Goal: Task Accomplishment & Management: Manage account settings

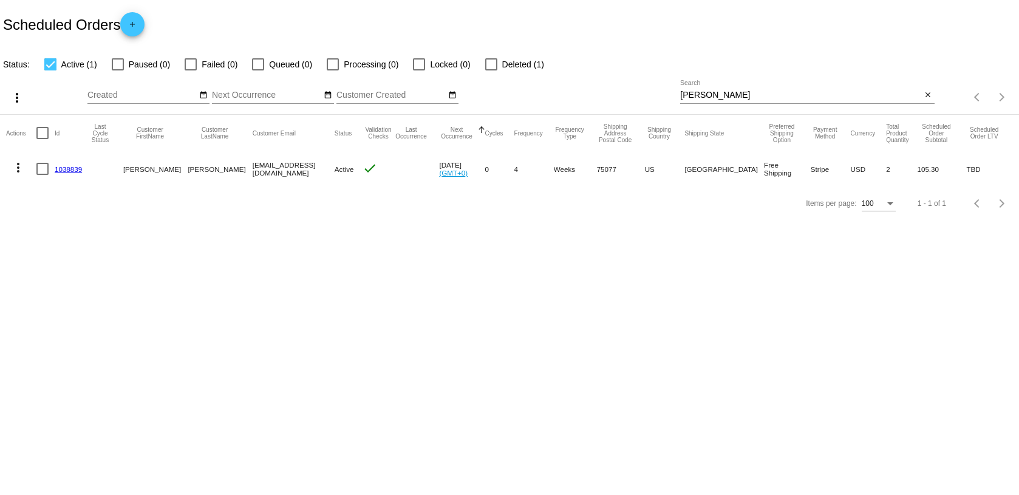
click at [732, 95] on input "kenn" at bounding box center [800, 95] width 241 height 10
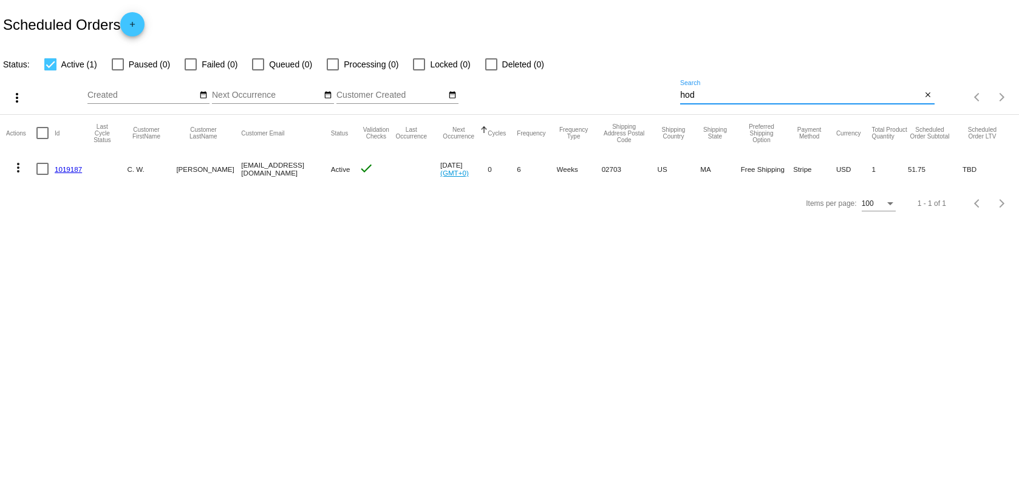
type input "hod"
click at [76, 166] on link "1019187" at bounding box center [68, 169] width 27 height 8
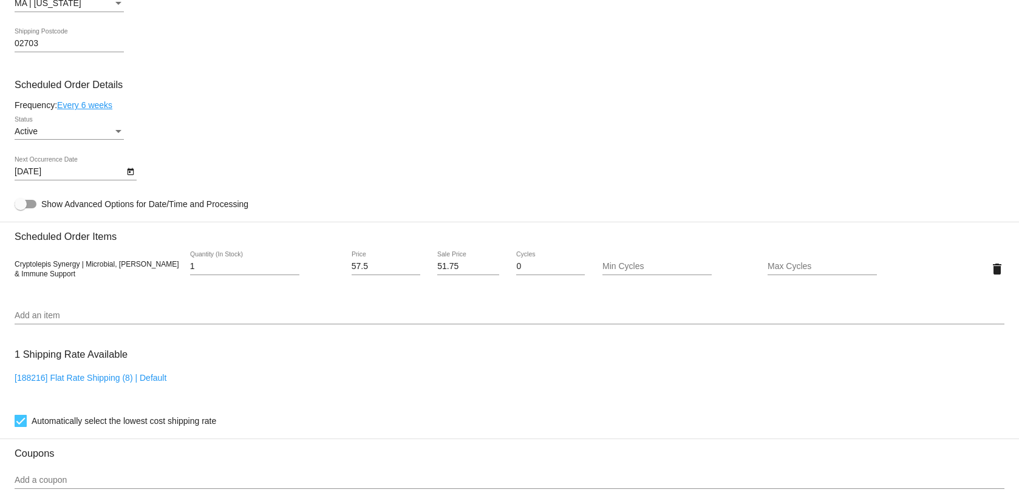
scroll to position [510, 0]
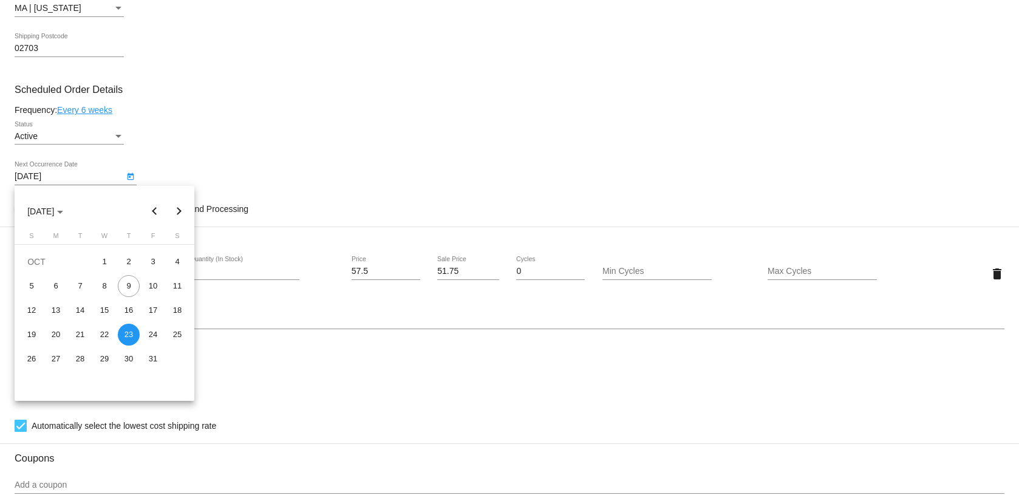
click at [63, 181] on body "arrow_back Scheduled Order #1019187 Active more_vert Validation Checks check Pa…" at bounding box center [509, 247] width 1019 height 495
click at [129, 121] on div at bounding box center [509, 247] width 1019 height 495
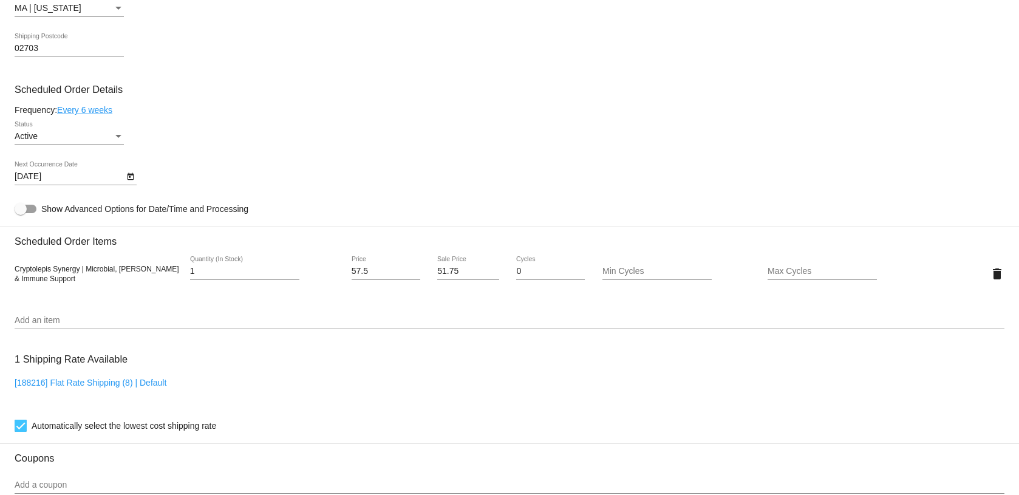
click at [100, 109] on link "Every 6 weeks" at bounding box center [84, 110] width 55 height 10
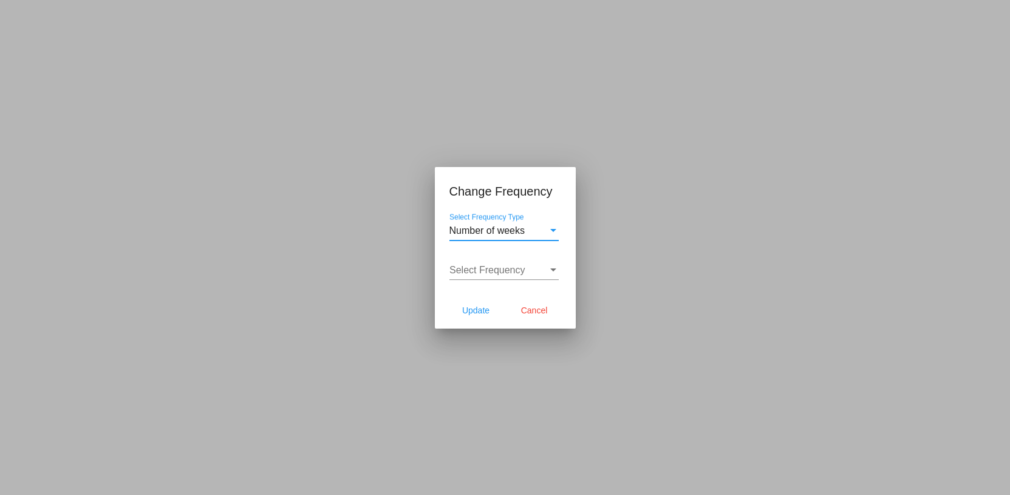
click at [510, 228] on span "Number of weeks" at bounding box center [487, 230] width 76 height 10
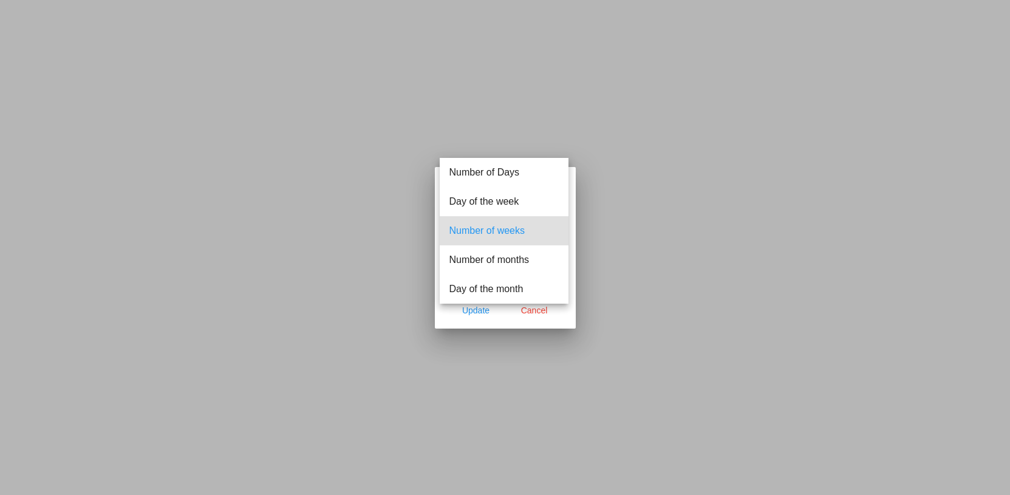
click at [464, 229] on span "Number of weeks" at bounding box center [503, 230] width 109 height 29
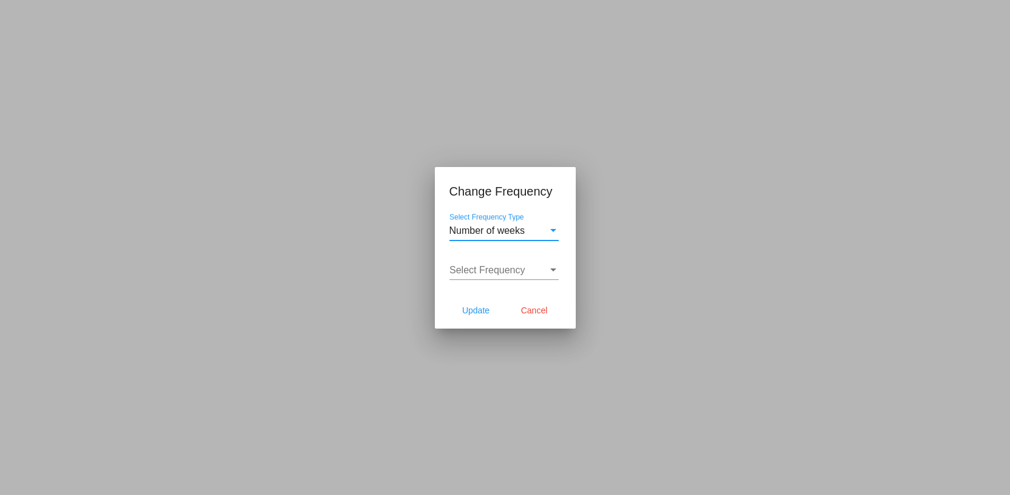
click at [472, 228] on span "Number of weeks" at bounding box center [487, 230] width 76 height 10
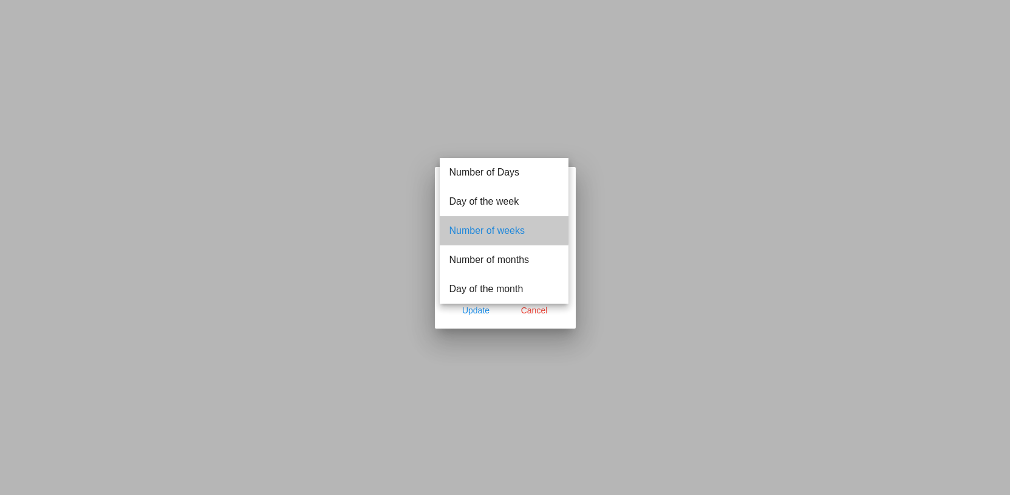
click at [472, 228] on span "Number of weeks" at bounding box center [503, 230] width 109 height 29
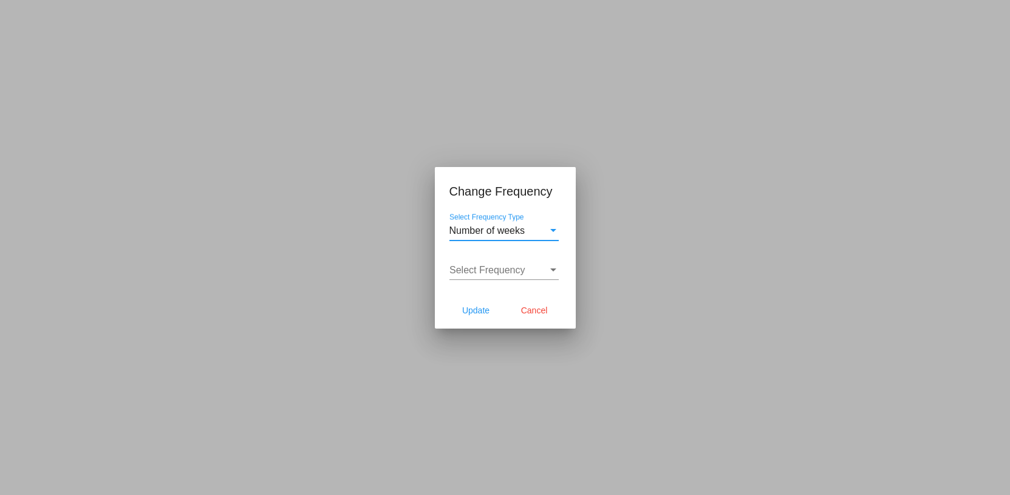
click at [472, 270] on span "Select Frequency" at bounding box center [487, 270] width 76 height 10
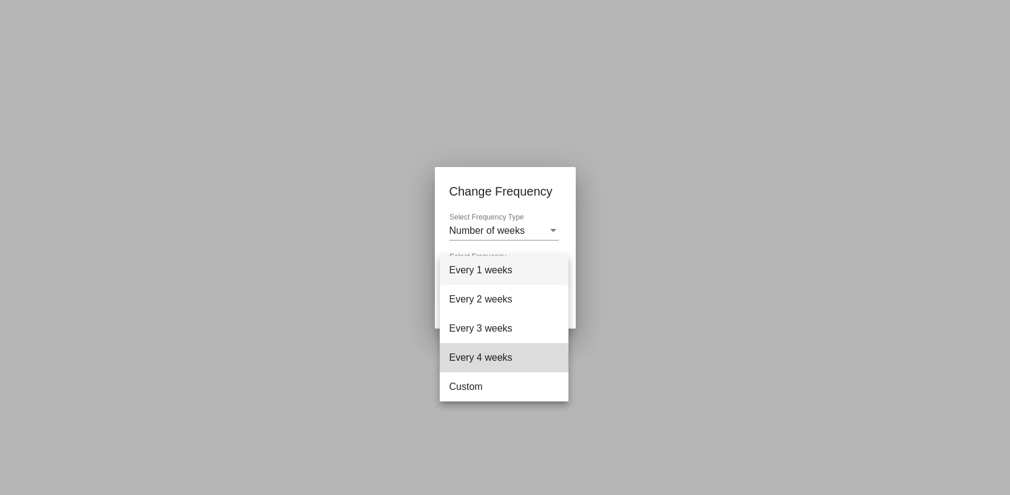
click at [496, 354] on span "Every 4 weeks" at bounding box center [503, 357] width 109 height 29
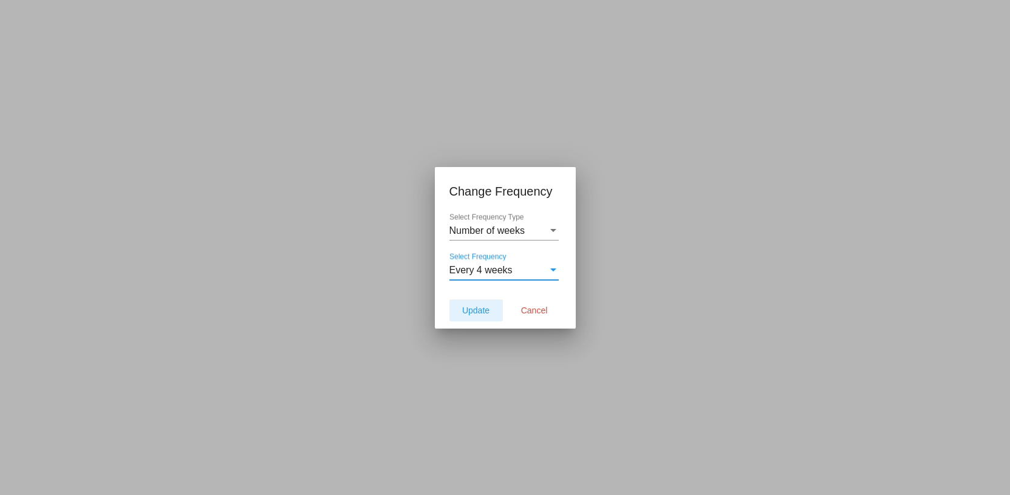
click at [491, 309] on button "Update" at bounding box center [475, 310] width 53 height 22
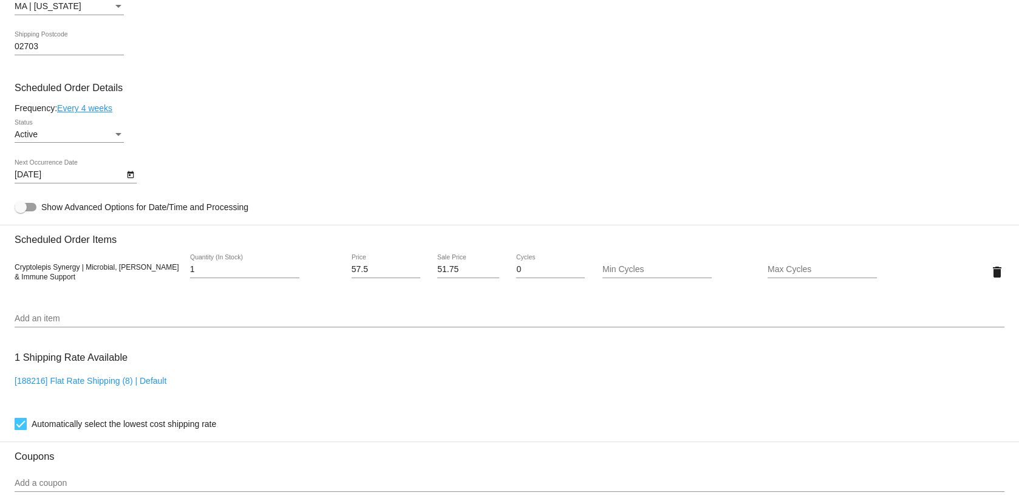
scroll to position [513, 0]
click at [132, 174] on icon "Open calendar" at bounding box center [130, 174] width 9 height 15
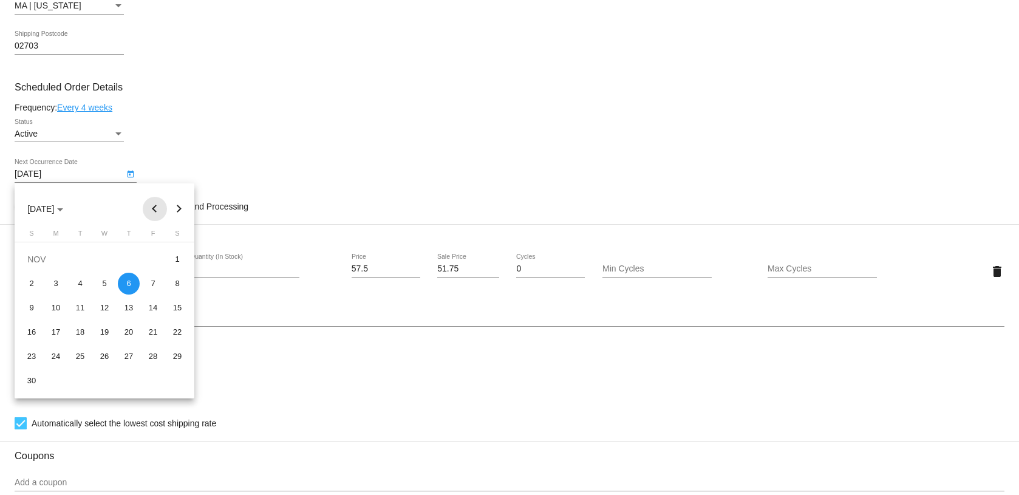
click at [159, 208] on button "Previous month" at bounding box center [155, 209] width 24 height 24
click at [129, 285] on div "9" at bounding box center [129, 284] width 22 height 22
type input "[DATE]"
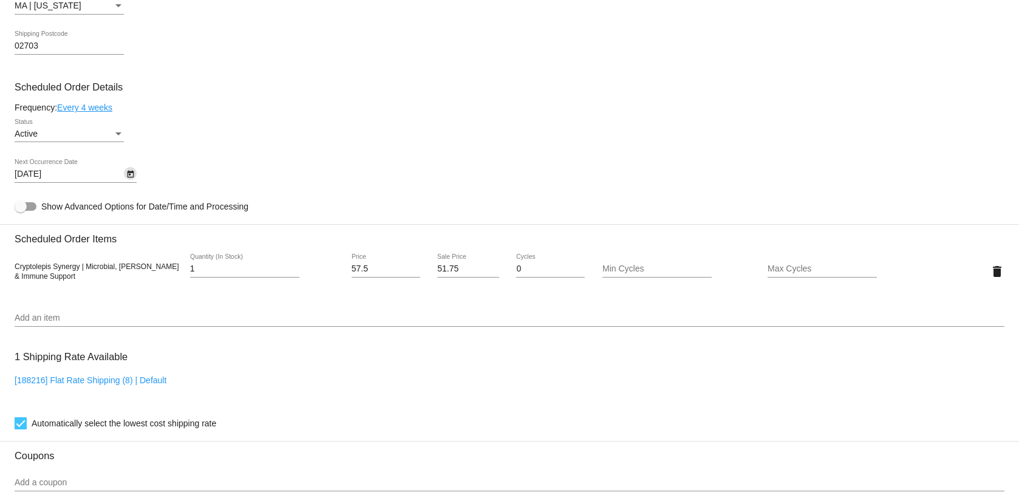
click at [179, 171] on div "10/9/2025 Next Occurrence Date" at bounding box center [510, 176] width 990 height 35
click at [57, 179] on div "10/9/2025 Next Occurrence Date" at bounding box center [69, 171] width 109 height 24
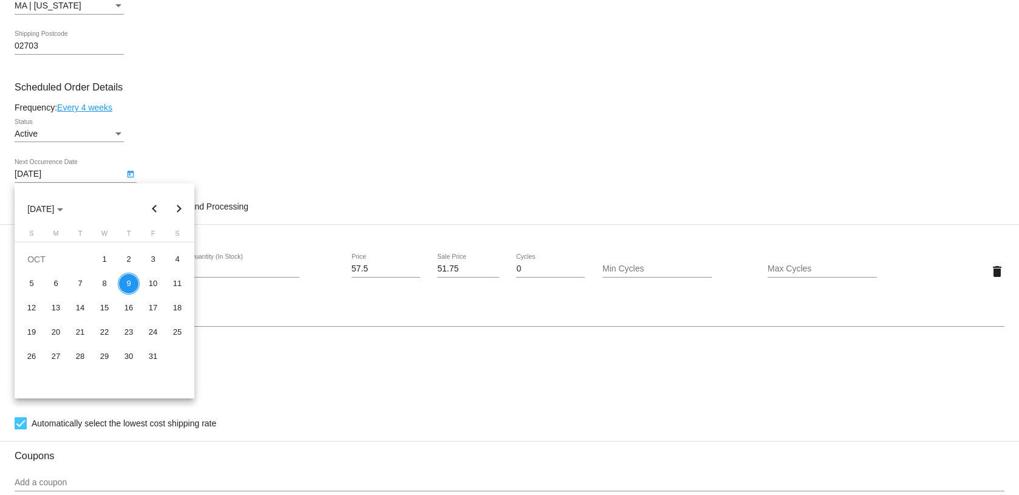
click at [129, 285] on div "9" at bounding box center [129, 284] width 22 height 22
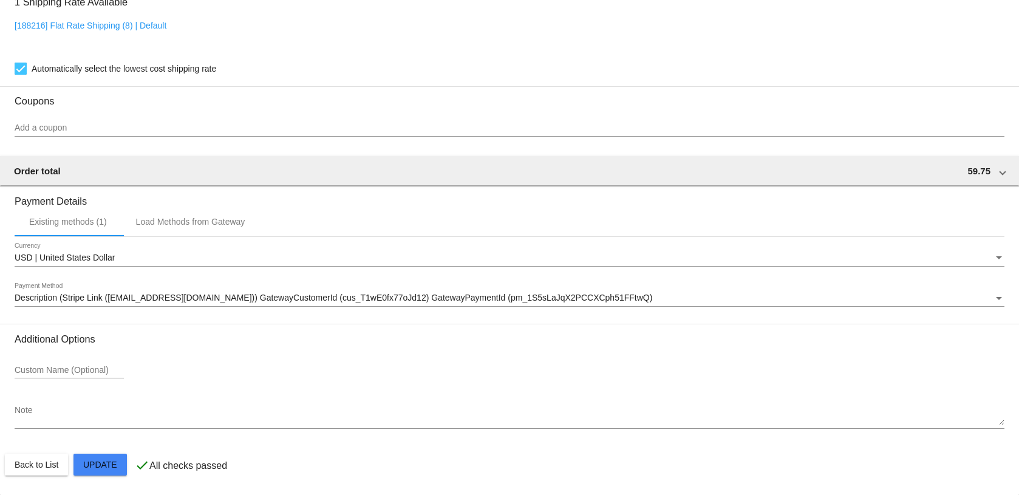
scroll to position [868, 0]
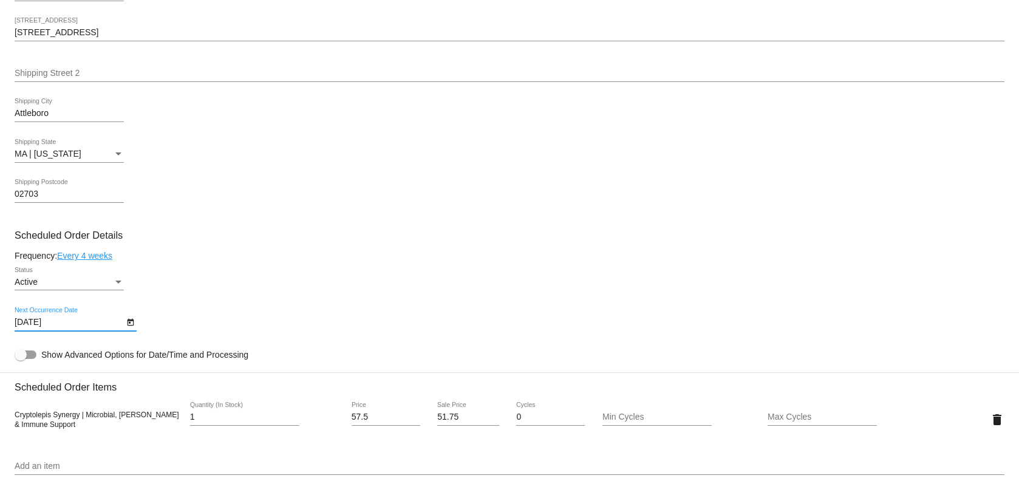
scroll to position [366, 0]
click at [36, 353] on div at bounding box center [26, 353] width 22 height 9
click at [21, 358] on input "Show Advanced Options for Date/Time and Processing" at bounding box center [20, 358] width 1 height 1
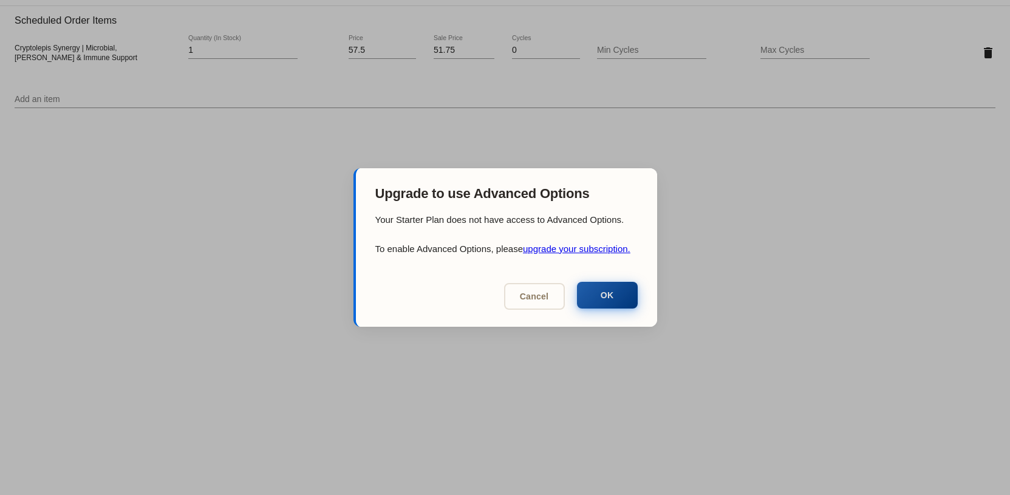
click at [614, 300] on button "OK" at bounding box center [607, 295] width 61 height 27
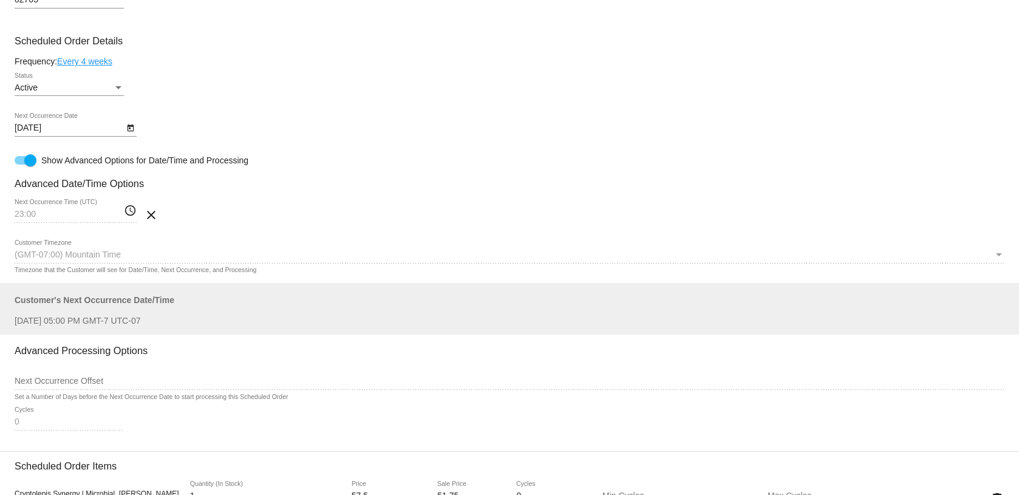
scroll to position [666, 0]
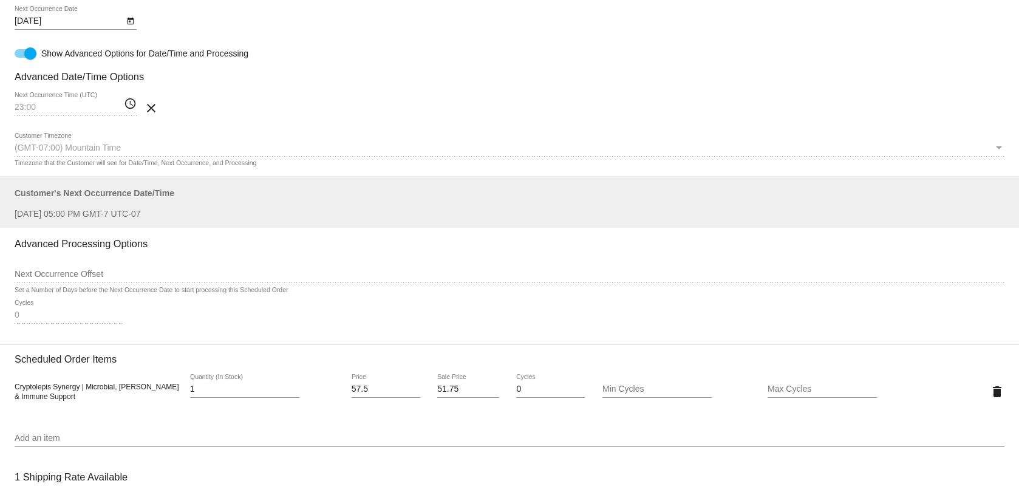
click at [134, 106] on mat-icon "access_time" at bounding box center [130, 104] width 13 height 15
click at [31, 60] on div at bounding box center [30, 53] width 12 height 12
click at [21, 58] on input "Show Advanced Options for Date/Time and Processing" at bounding box center [20, 58] width 1 height 1
checkbox input "false"
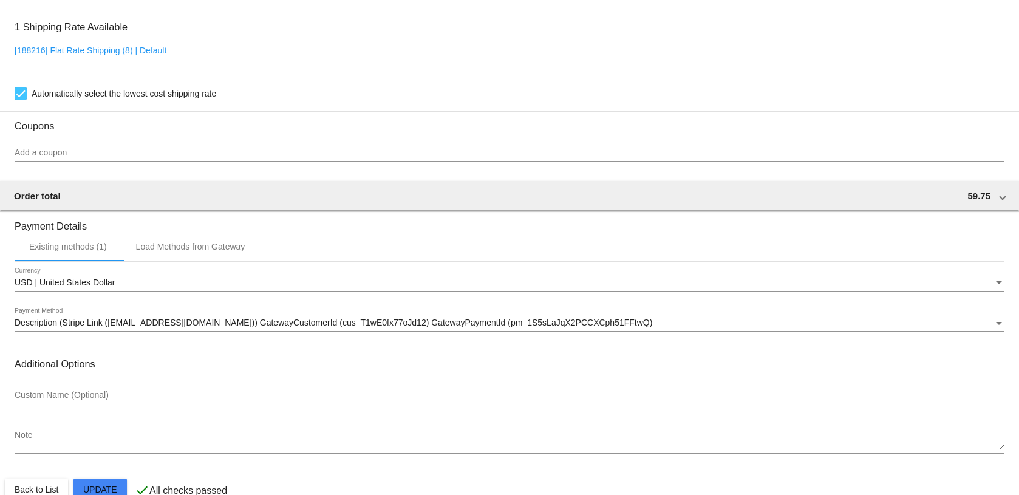
scroll to position [868, 0]
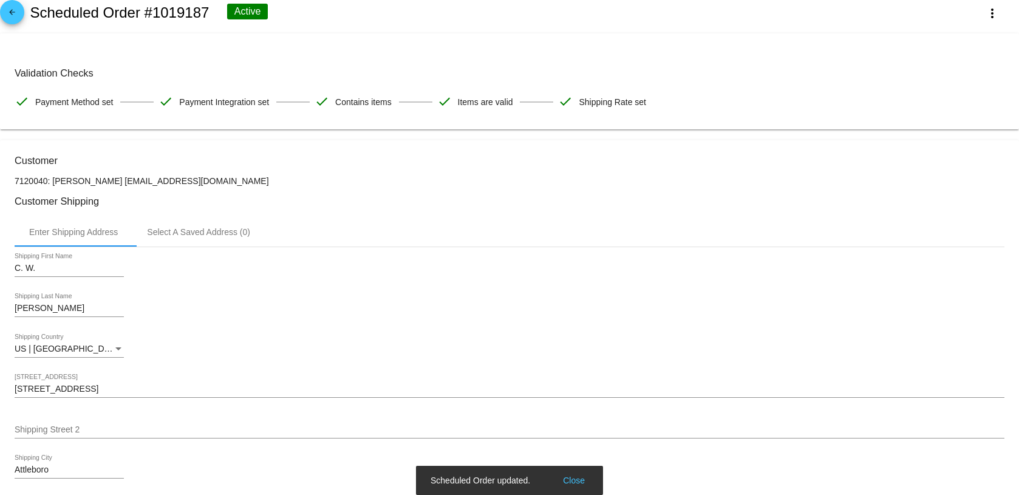
scroll to position [0, 0]
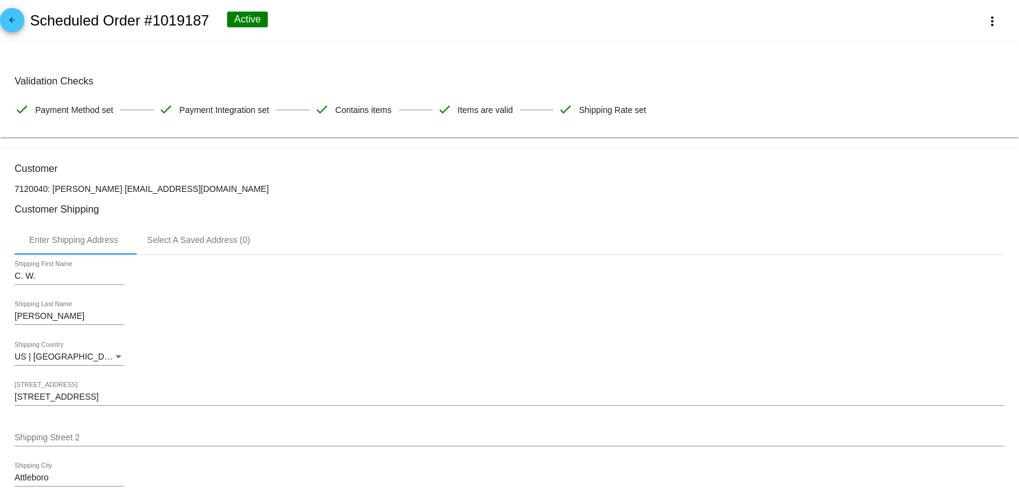
click at [10, 19] on mat-icon "arrow_back" at bounding box center [12, 23] width 15 height 15
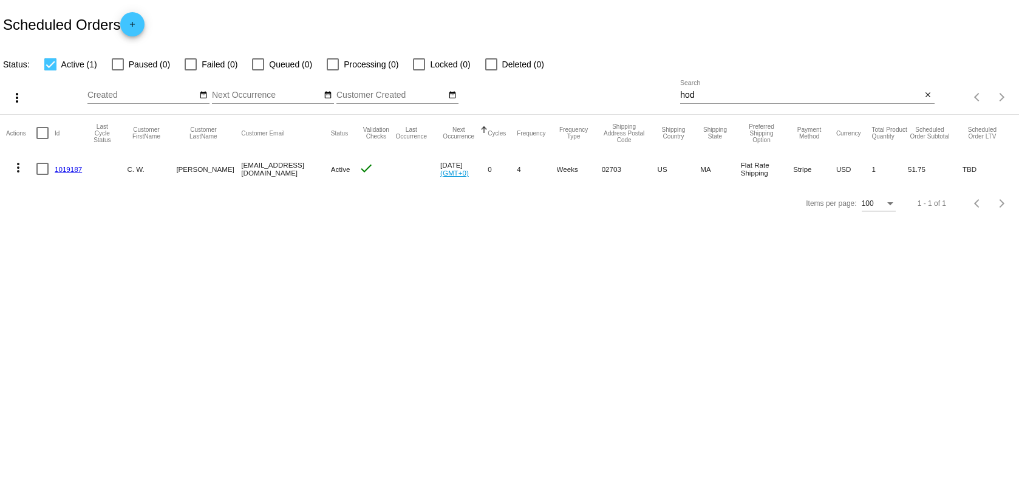
click at [430, 174] on mat-cell at bounding box center [417, 168] width 47 height 35
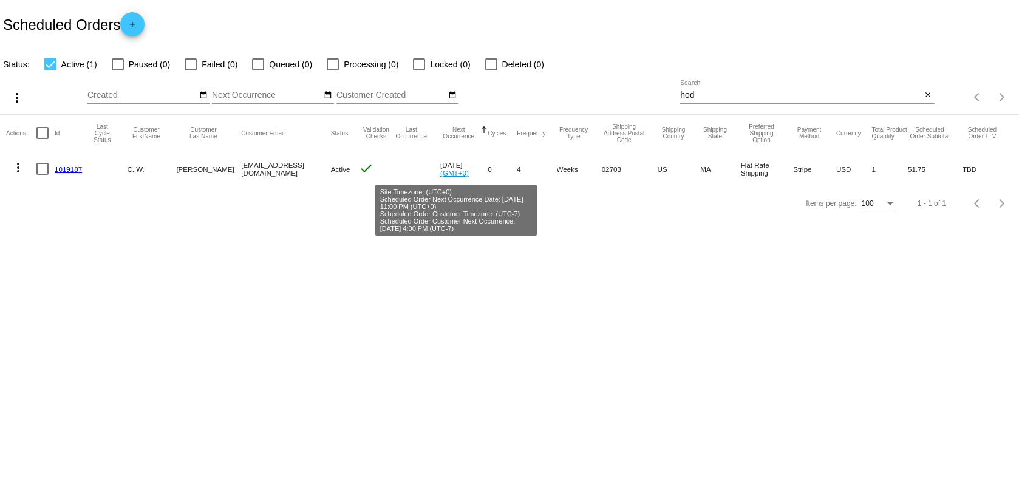
click at [450, 171] on link "(GMT+0)" at bounding box center [454, 173] width 29 height 8
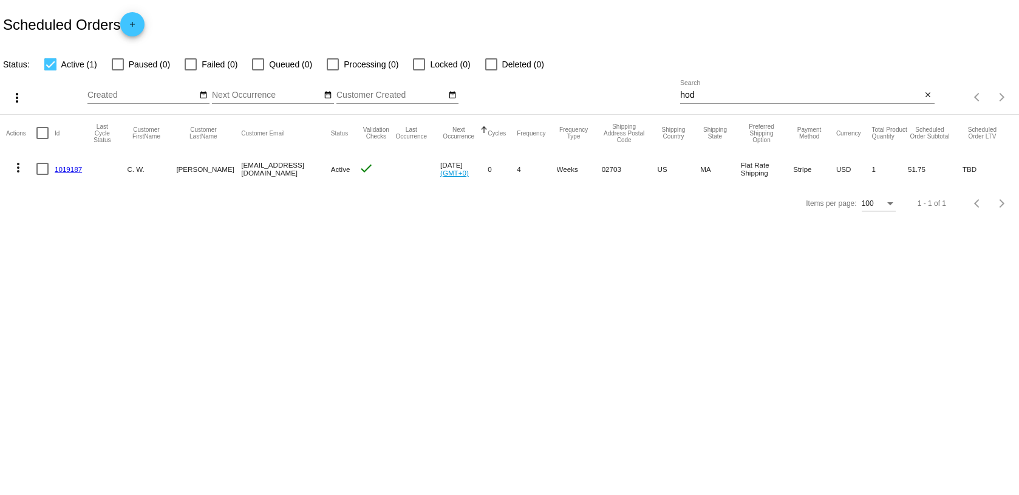
click at [74, 166] on link "1019187" at bounding box center [68, 169] width 27 height 8
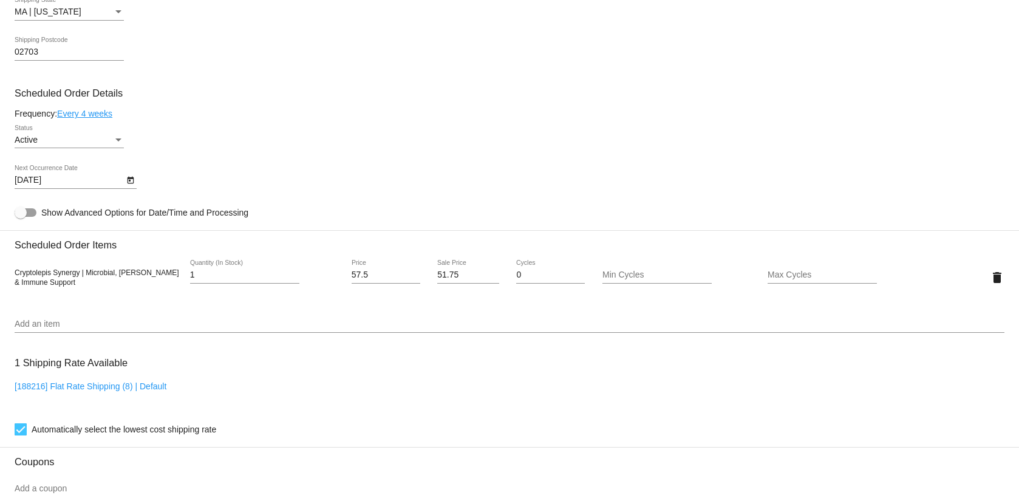
scroll to position [507, 0]
click at [66, 177] on body "arrow_back Scheduled Order #1019187 Active more_vert Validation Checks check Pa…" at bounding box center [509, 247] width 1019 height 495
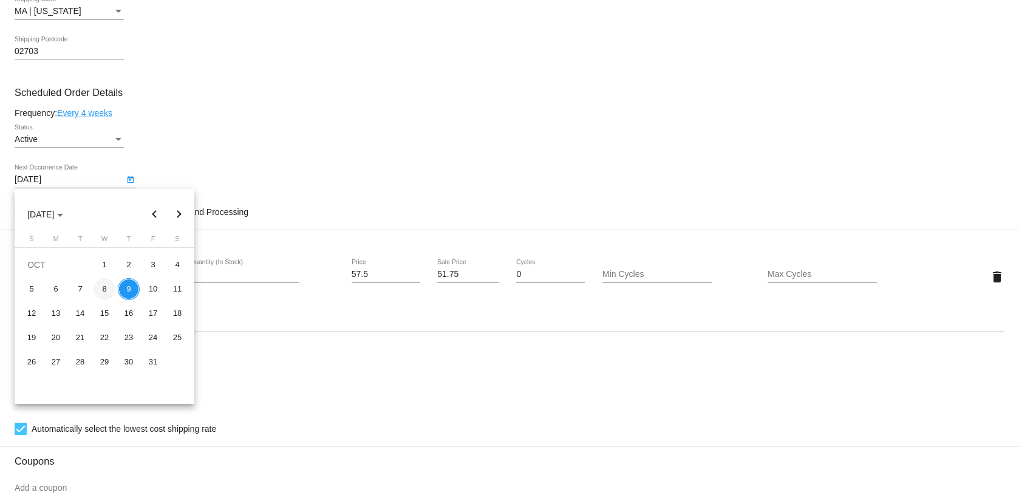
click at [109, 290] on div "8" at bounding box center [105, 289] width 22 height 22
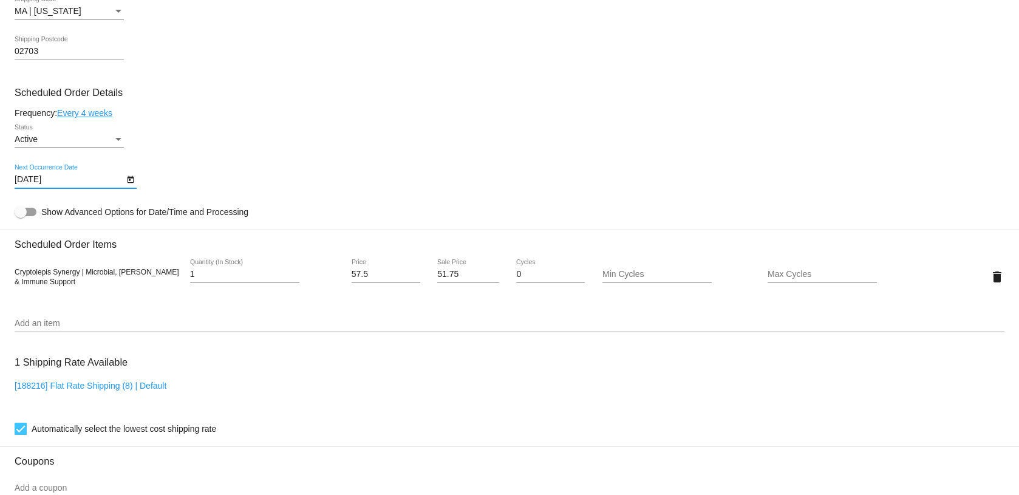
click at [123, 182] on input "10/8/2025" at bounding box center [69, 180] width 109 height 10
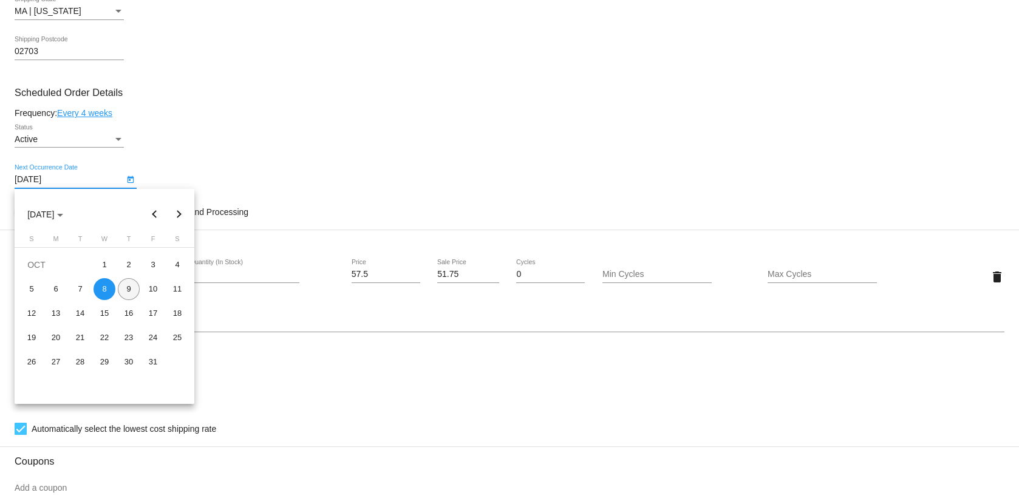
click at [129, 290] on div "9" at bounding box center [129, 289] width 22 height 22
type input "[DATE]"
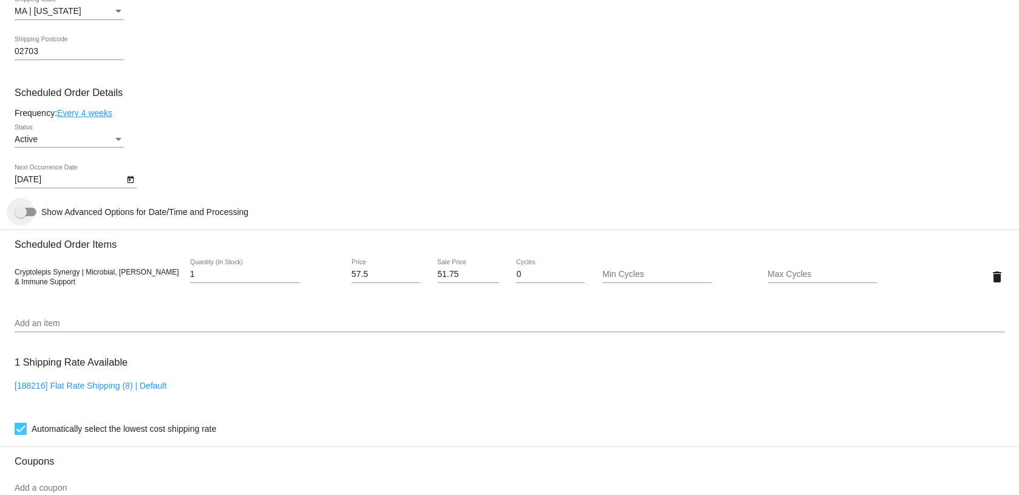
click at [28, 209] on div at bounding box center [26, 212] width 22 height 9
click at [21, 216] on input "Show Advanced Options for Date/Time and Processing" at bounding box center [20, 216] width 1 height 1
checkbox input "true"
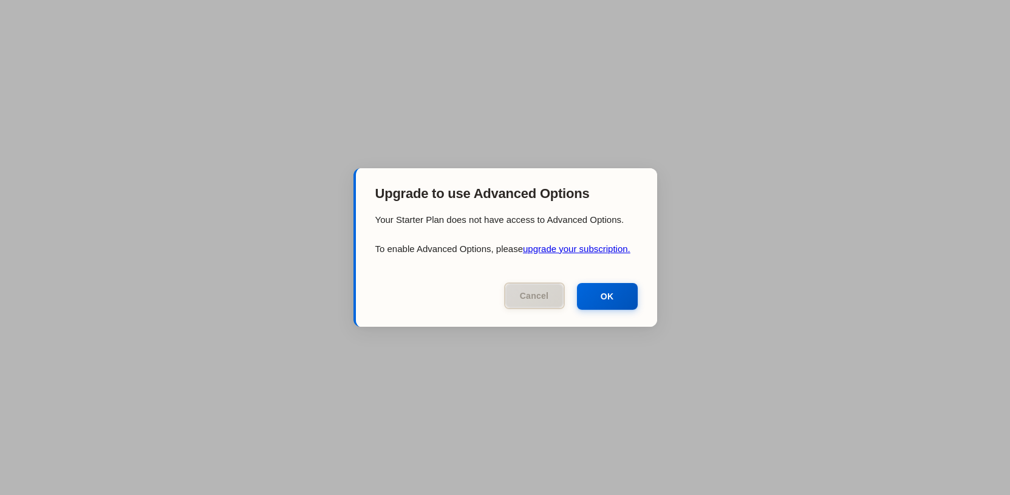
click at [508, 299] on button "Cancel" at bounding box center [534, 295] width 61 height 27
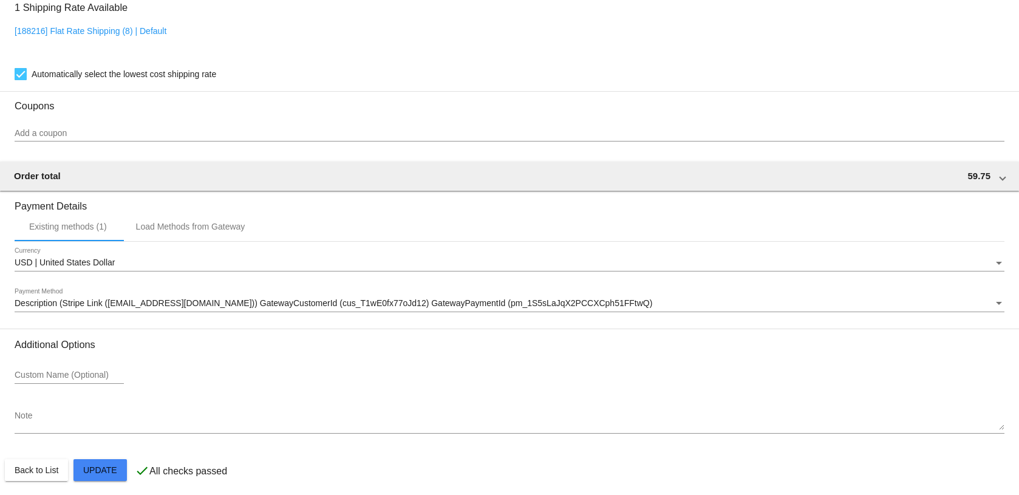
scroll to position [1142, 0]
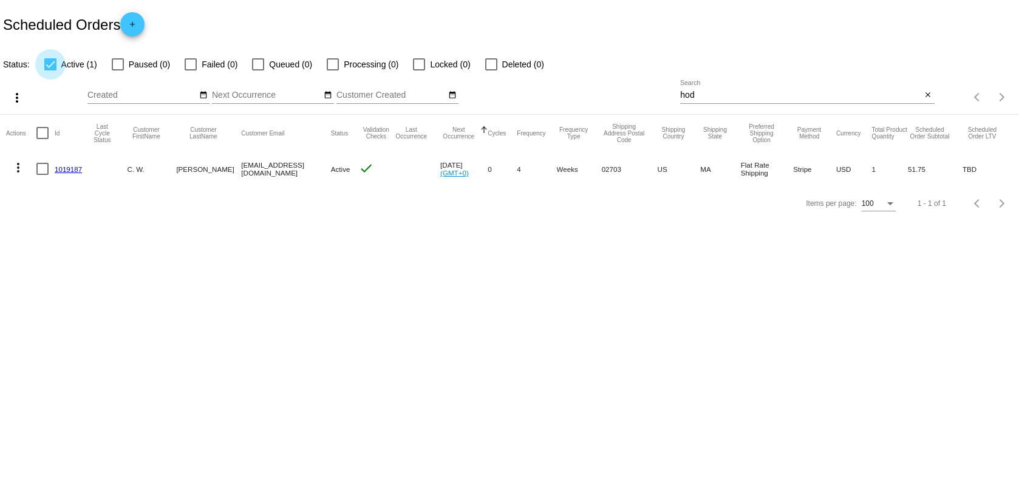
click at [52, 66] on div at bounding box center [50, 64] width 12 height 12
click at [50, 70] on input "Active (1)" at bounding box center [50, 70] width 1 height 1
checkbox input "false"
click at [720, 100] on div "hod Search" at bounding box center [800, 92] width 241 height 24
click at [725, 98] on input "hod" at bounding box center [800, 95] width 241 height 10
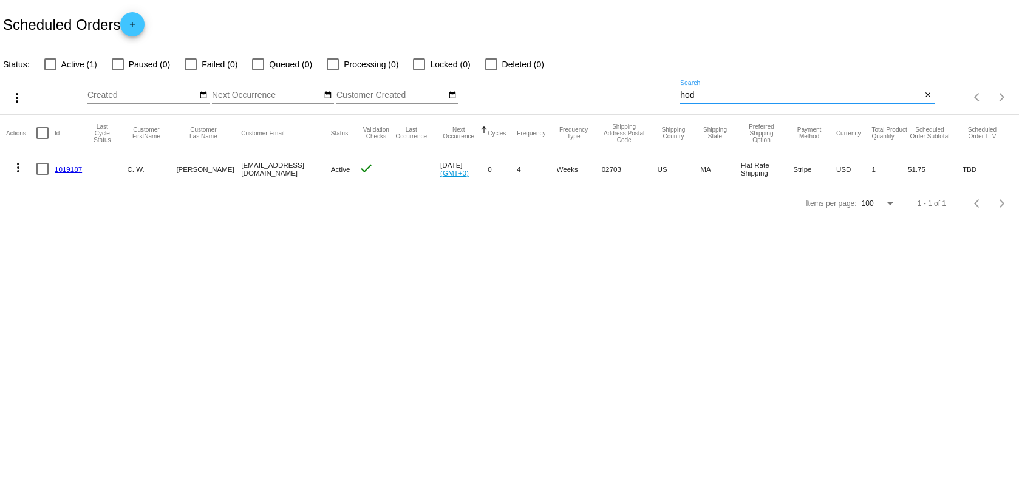
click at [71, 168] on link "1019187" at bounding box center [68, 169] width 27 height 8
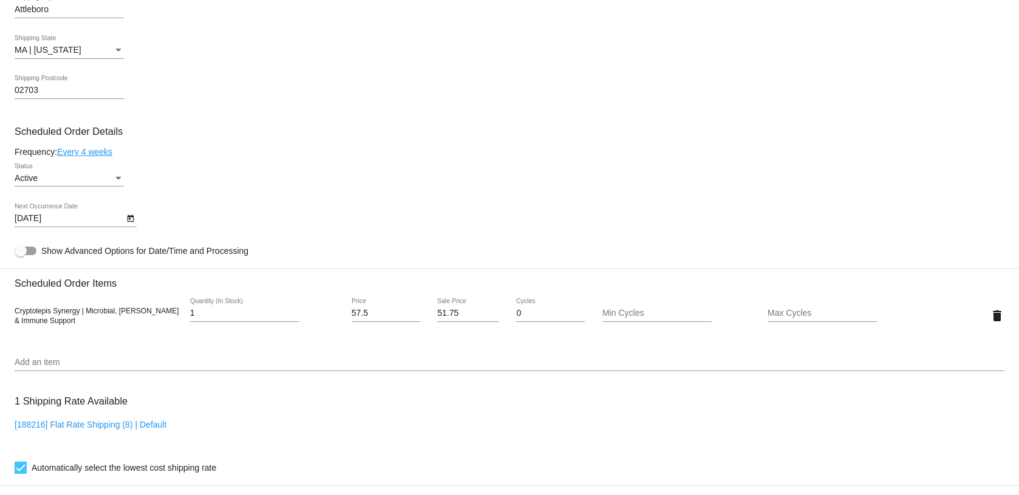
scroll to position [551, 0]
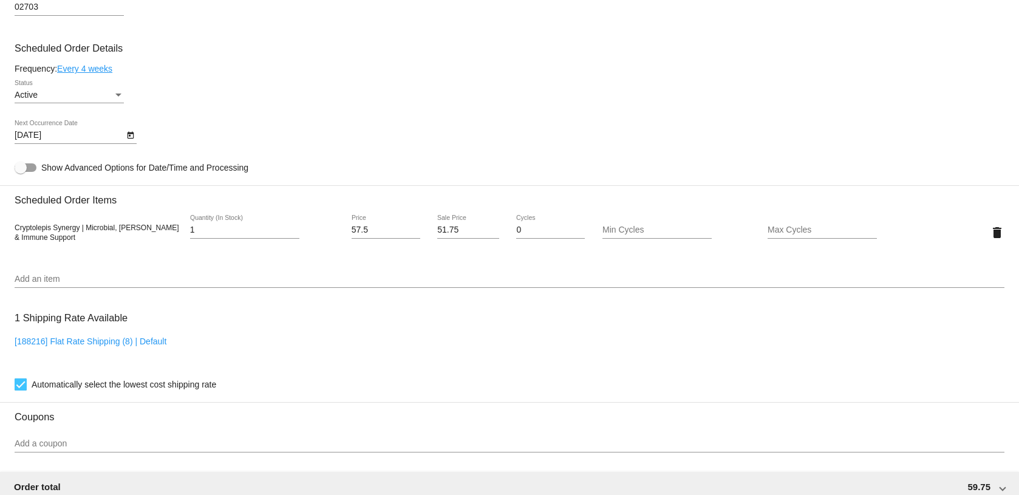
click at [88, 70] on link "Every 4 weeks" at bounding box center [84, 69] width 55 height 10
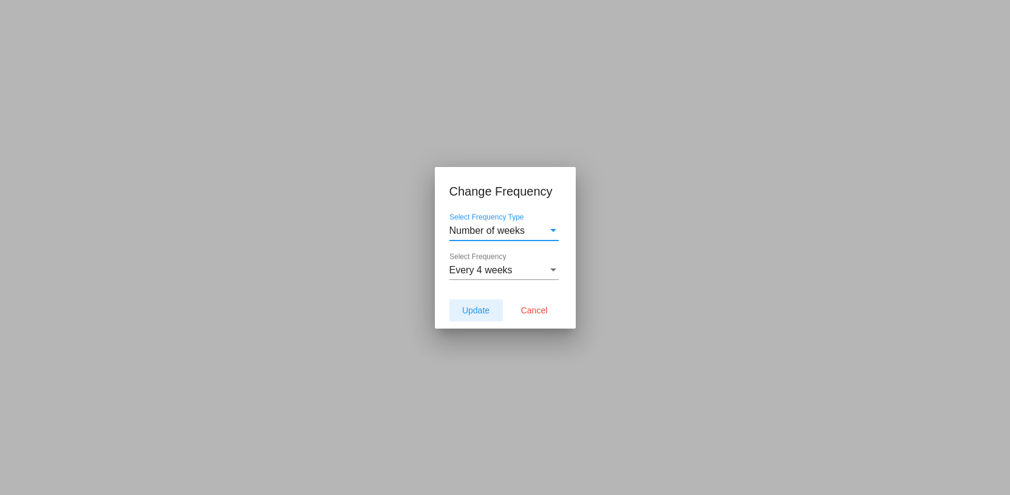
click at [483, 319] on button "Update" at bounding box center [475, 310] width 53 height 22
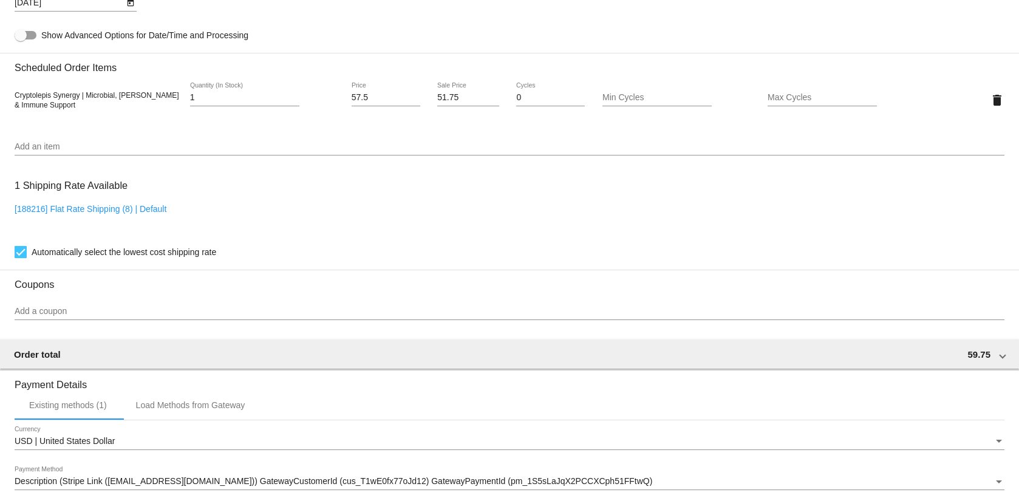
scroll to position [614, 0]
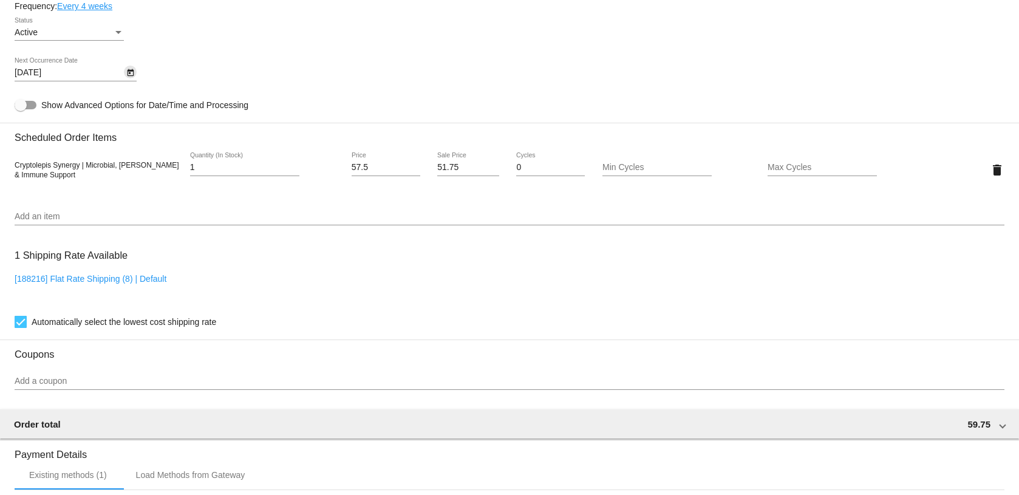
click at [131, 74] on icon "Open calendar" at bounding box center [130, 73] width 9 height 15
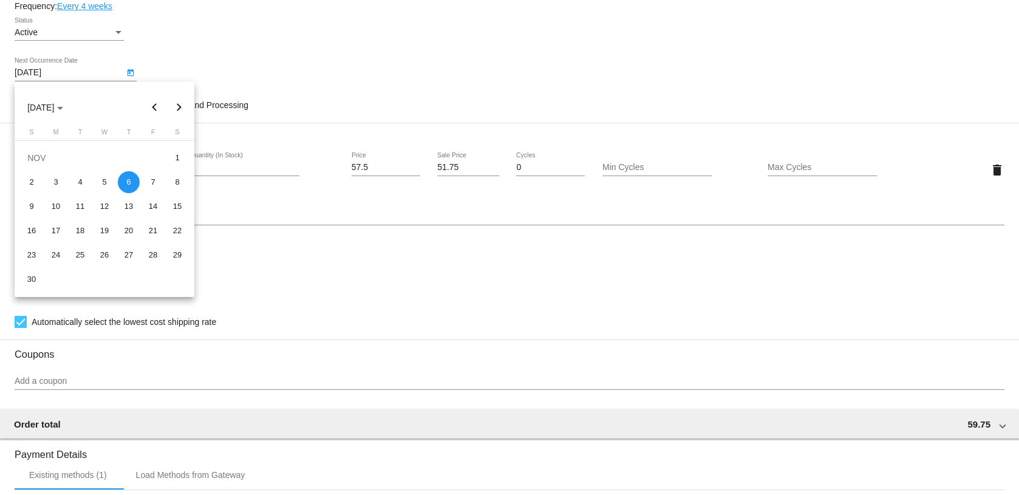
click at [155, 108] on button "Previous month" at bounding box center [155, 107] width 24 height 24
click at [128, 182] on div "9" at bounding box center [129, 182] width 22 height 22
type input "[DATE]"
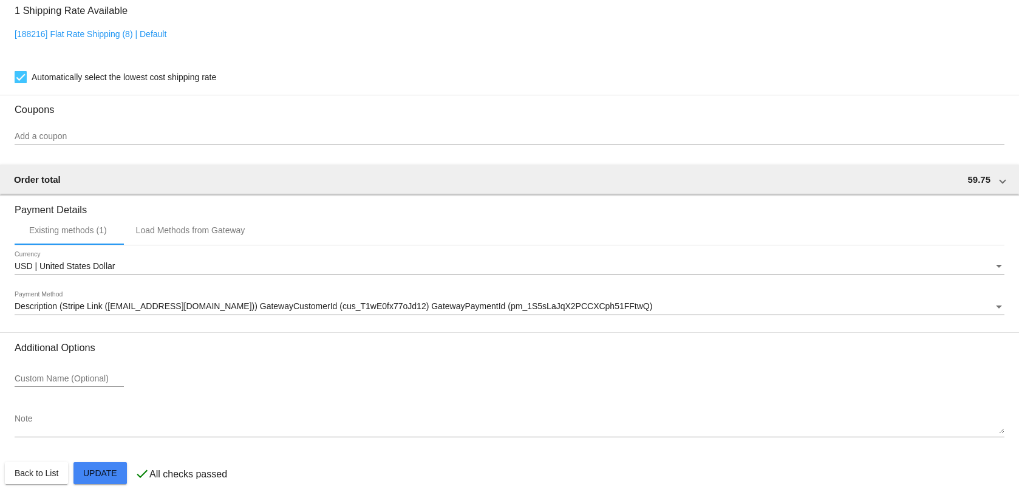
scroll to position [868, 0]
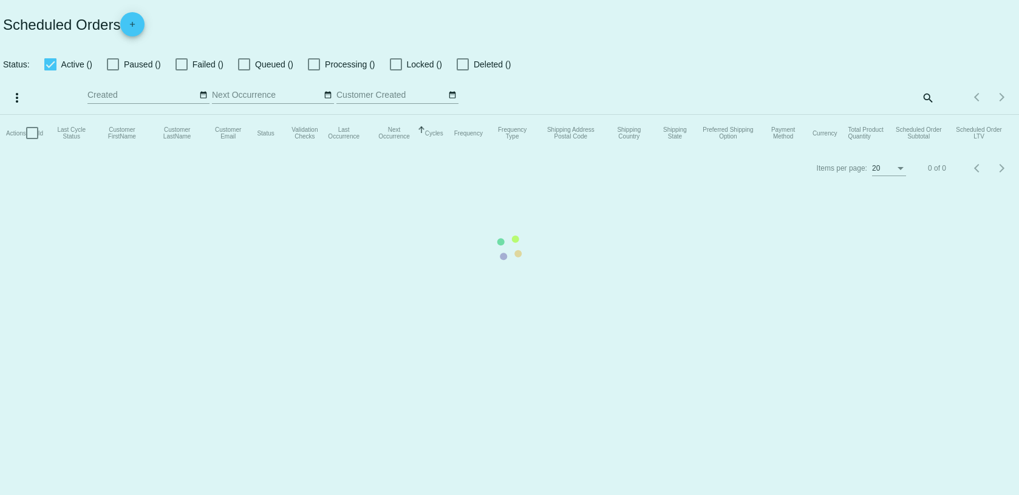
checkbox input "false"
